Goal: Transaction & Acquisition: Purchase product/service

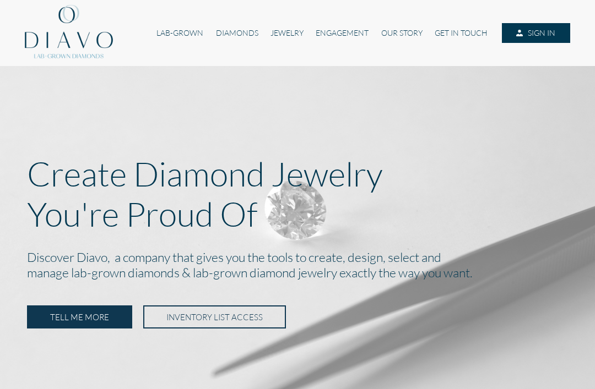
click at [231, 30] on link "DIAMONDS" at bounding box center [237, 33] width 55 height 20
click at [349, 34] on link "ENGAGEMENT" at bounding box center [341, 33] width 65 height 20
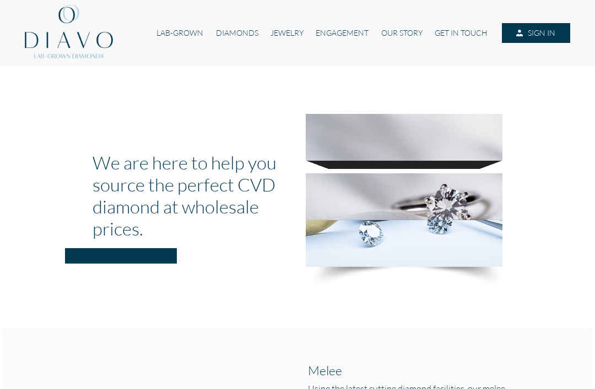
click at [235, 32] on link "DIAMONDS" at bounding box center [237, 33] width 55 height 20
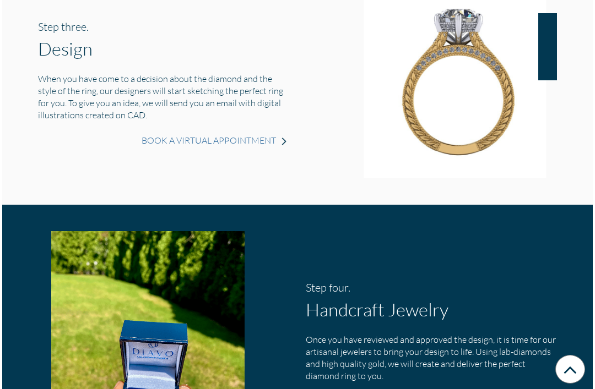
scroll to position [994, 0]
